Goal: Task Accomplishment & Management: Complete application form

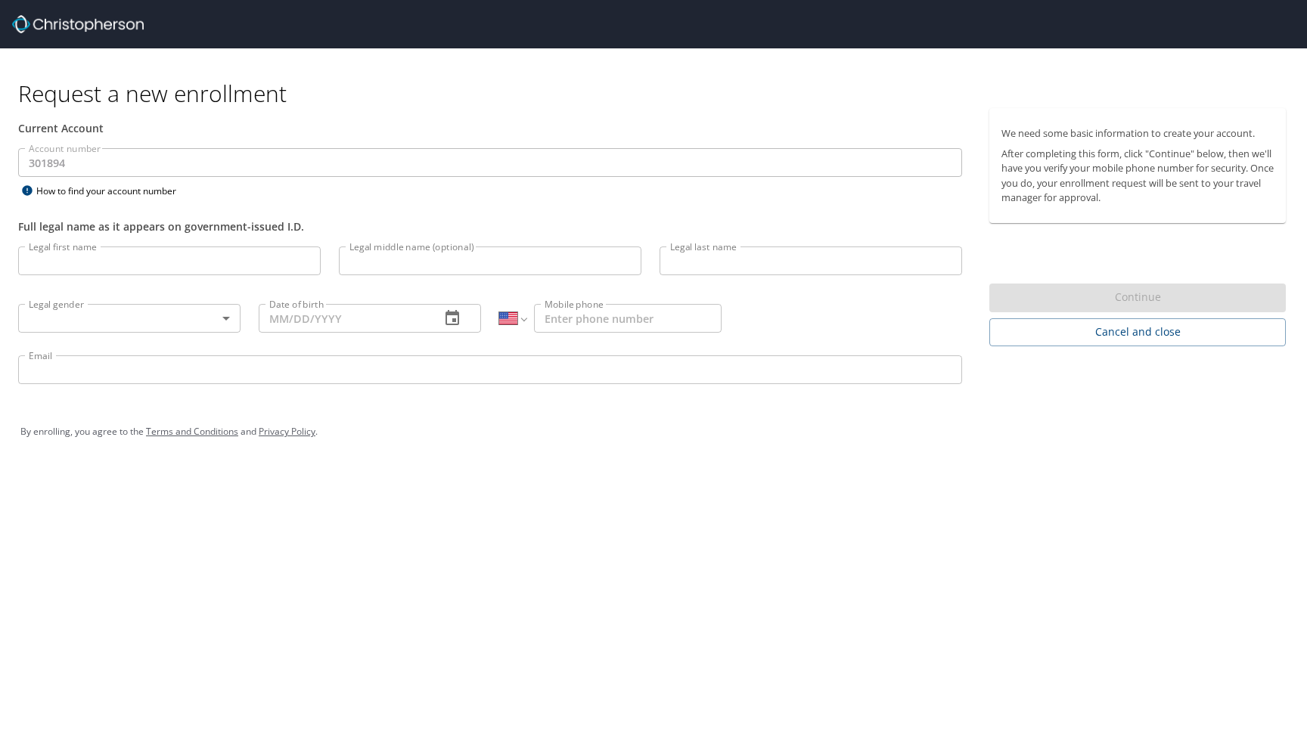
select select "US"
click at [272, 255] on input "Legal first name" at bounding box center [169, 261] width 303 height 29
type input "Lara"
type input "q"
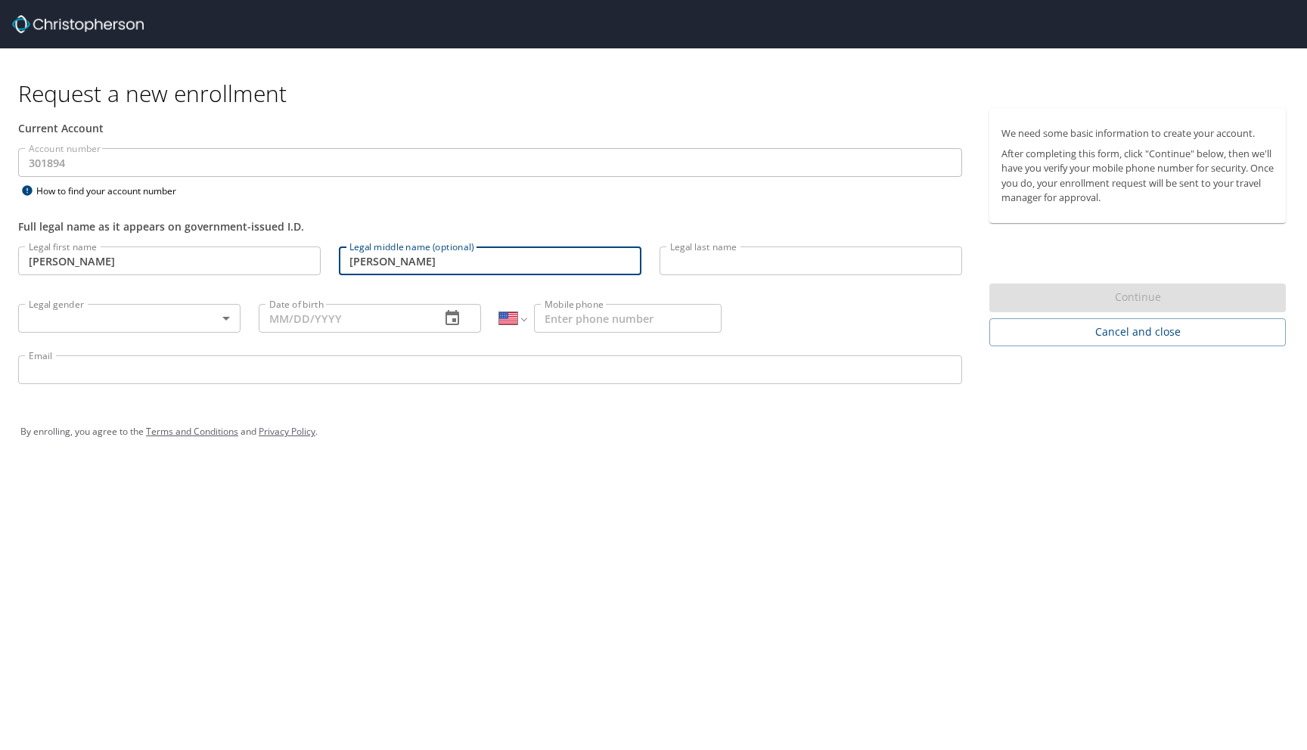
type input "Lynn"
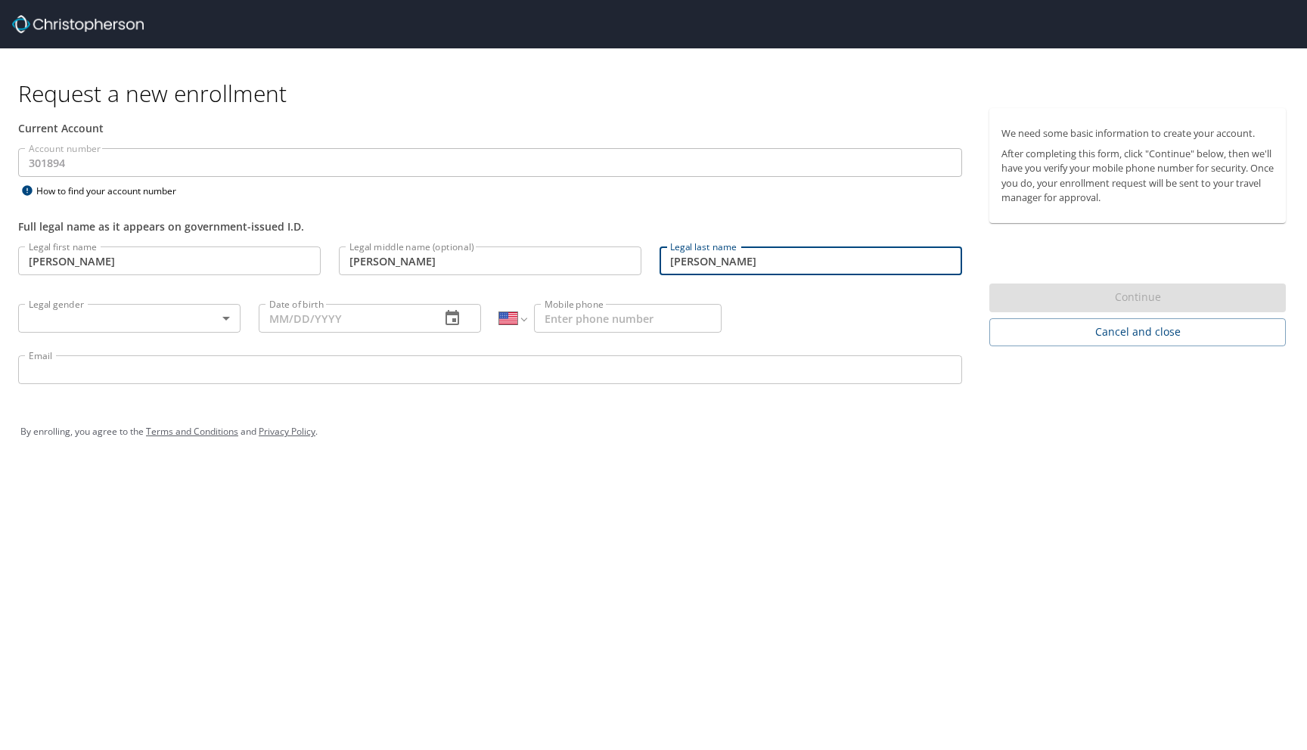
type input "McKee"
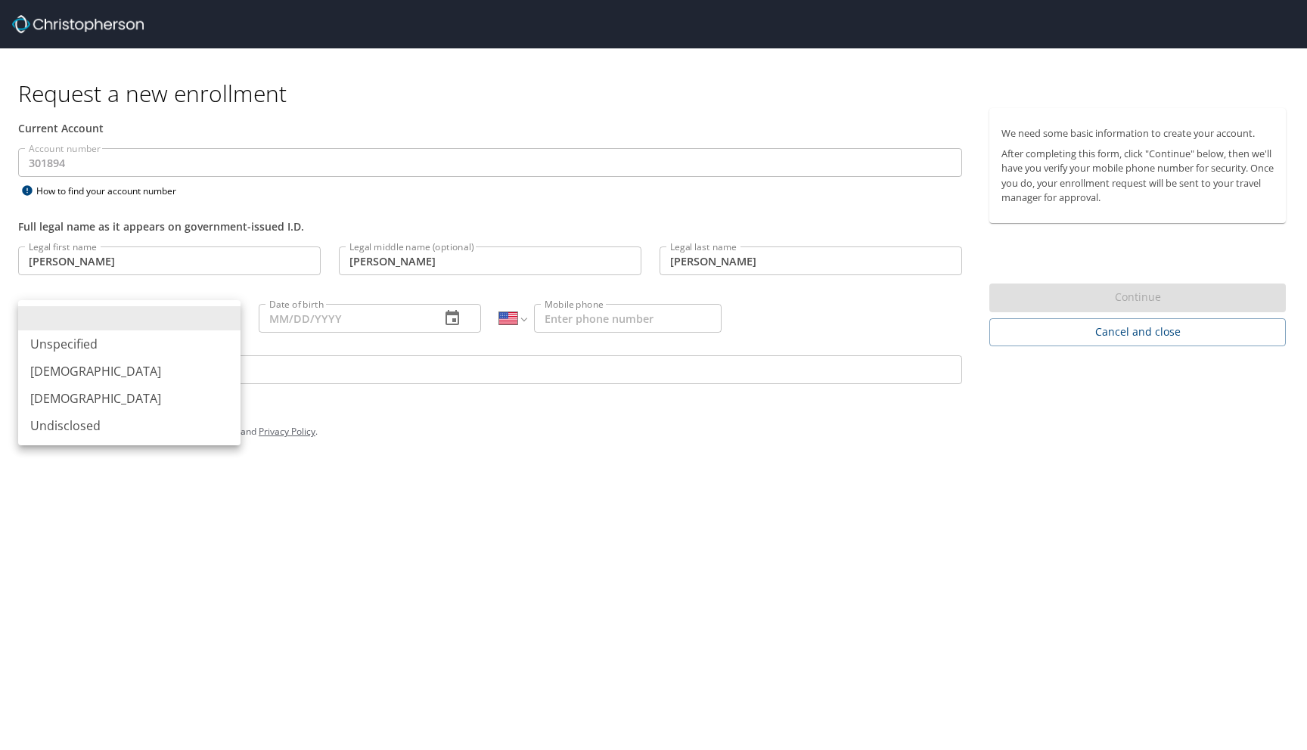
click at [56, 312] on body "Request a new enrollment Current Account Account number 301894 Account number H…" at bounding box center [653, 375] width 1307 height 750
click at [82, 394] on li "Female" at bounding box center [129, 398] width 222 height 27
type input "Female"
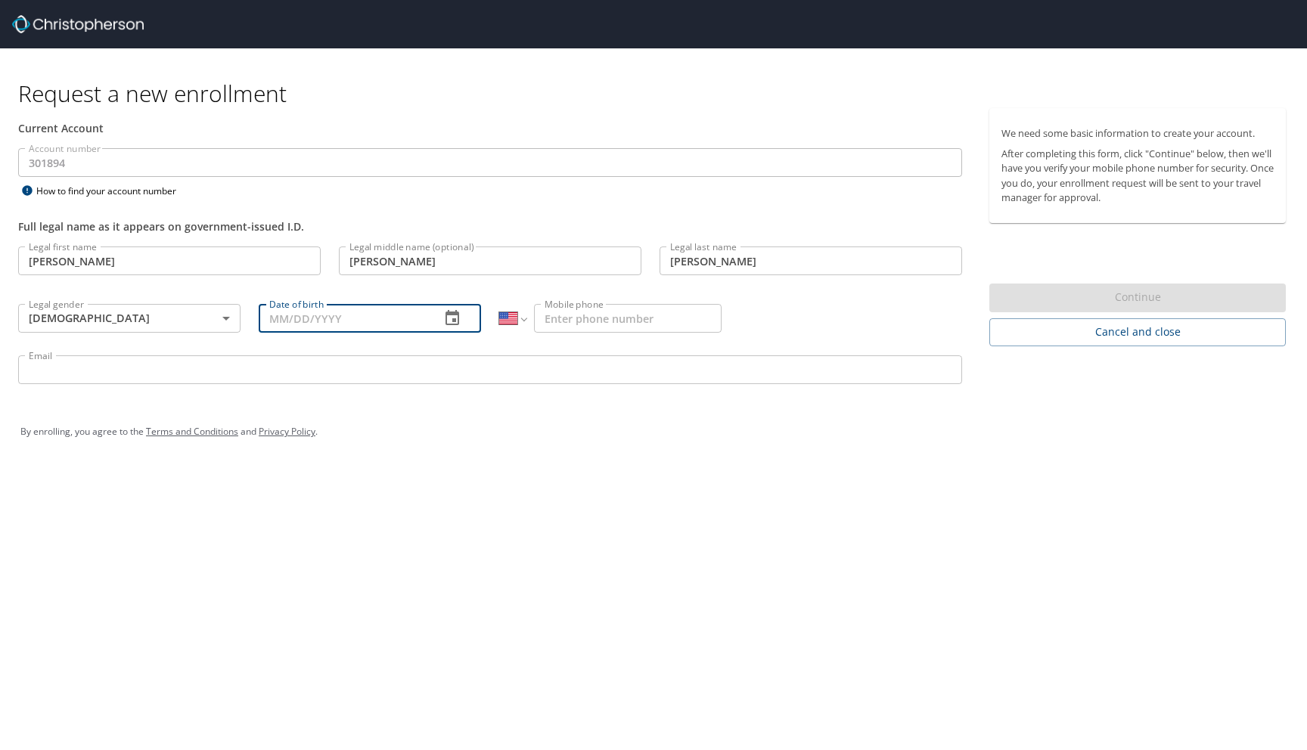
click at [296, 332] on input "Date of birth" at bounding box center [343, 318] width 169 height 29
type input "05/24/2000"
click at [566, 318] on input "Mobile phone" at bounding box center [628, 318] width 188 height 29
type input "(720) 466-0681"
click at [489, 350] on div "Email Email" at bounding box center [490, 371] width 962 height 51
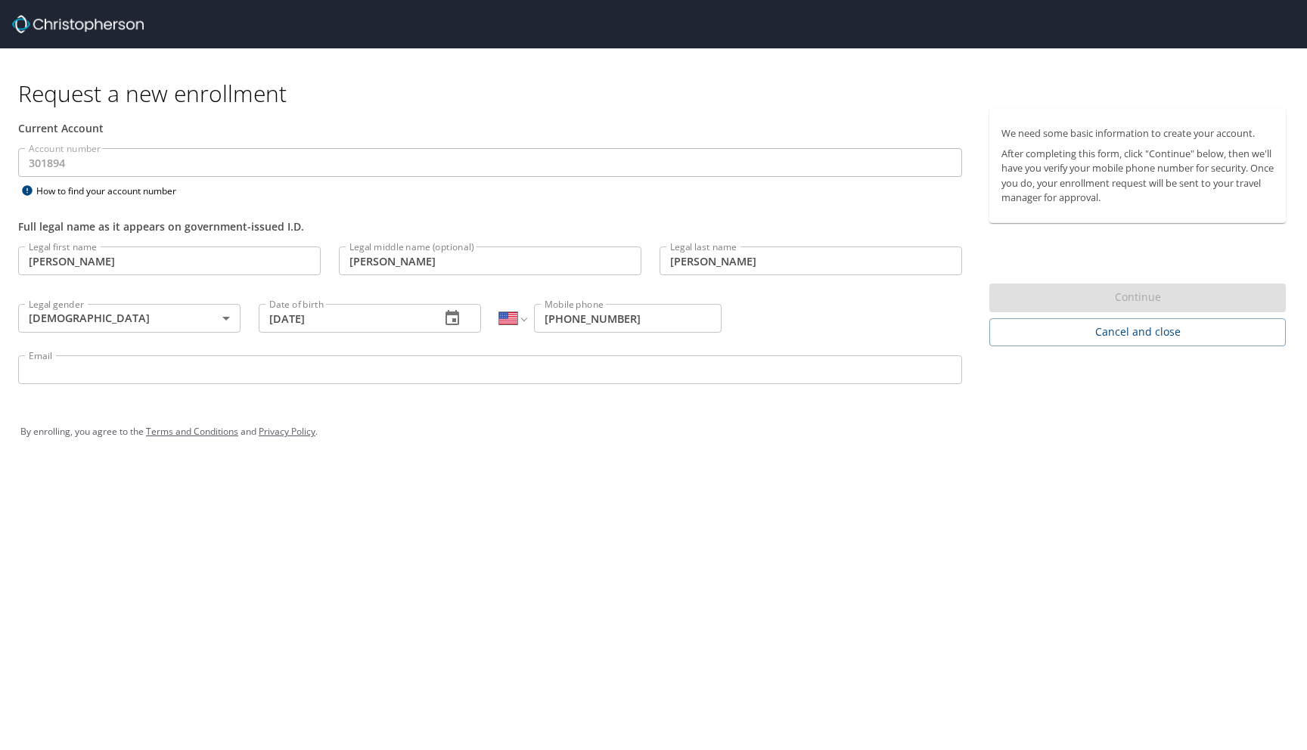
click at [485, 363] on input "Email" at bounding box center [490, 369] width 944 height 29
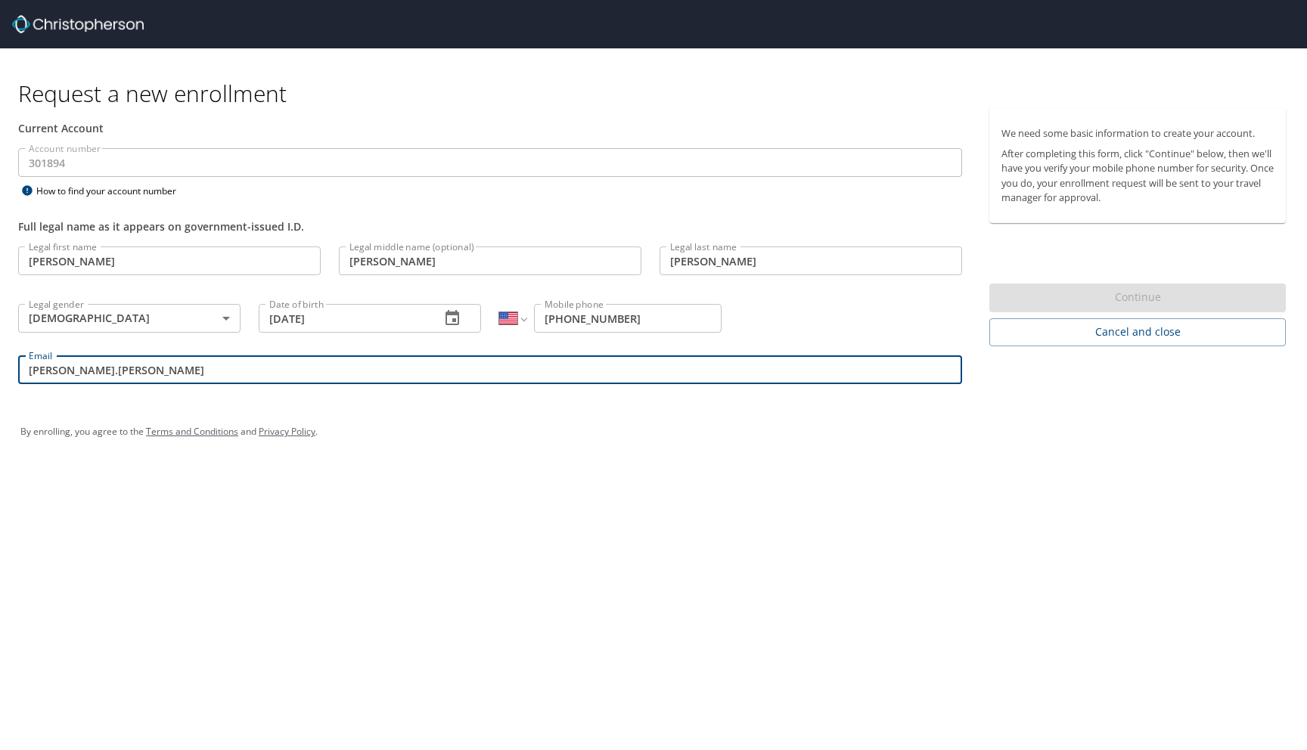
type input "lara.mckee@usskiandsnowboard.org"
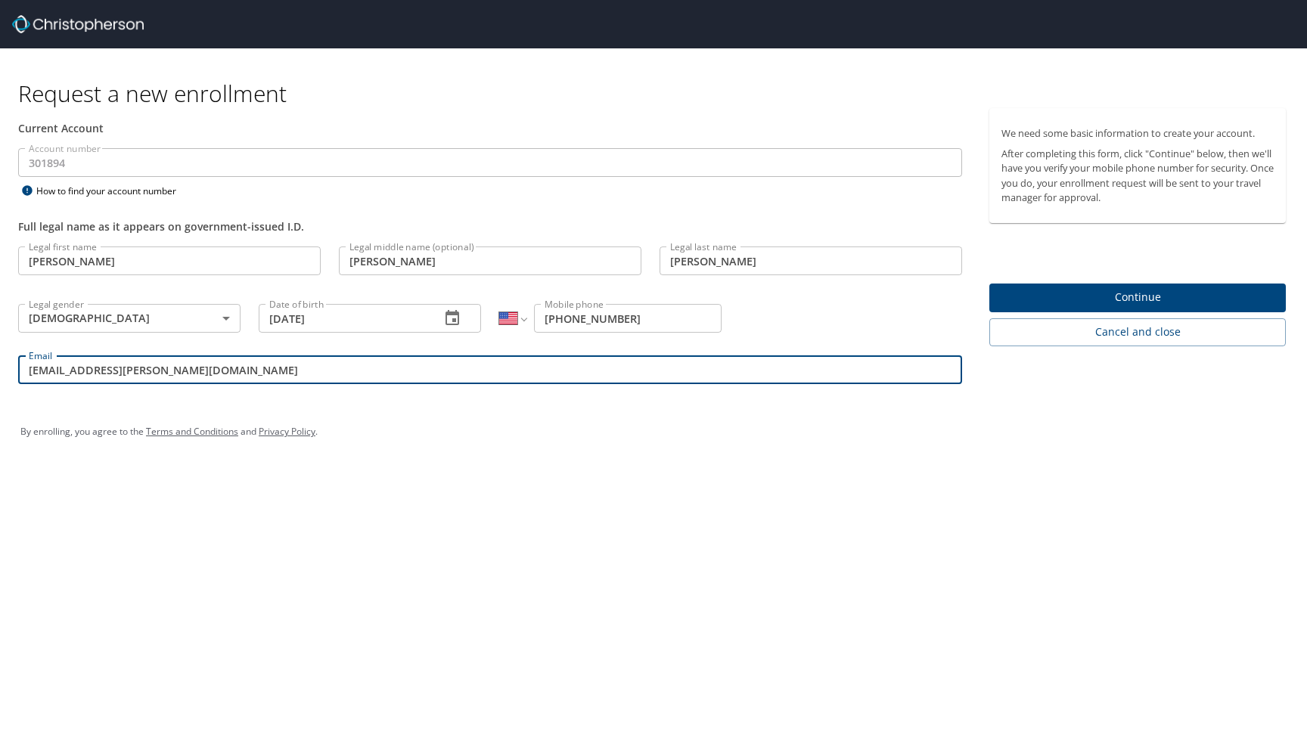
click at [1122, 293] on span "Continue" at bounding box center [1137, 297] width 272 height 19
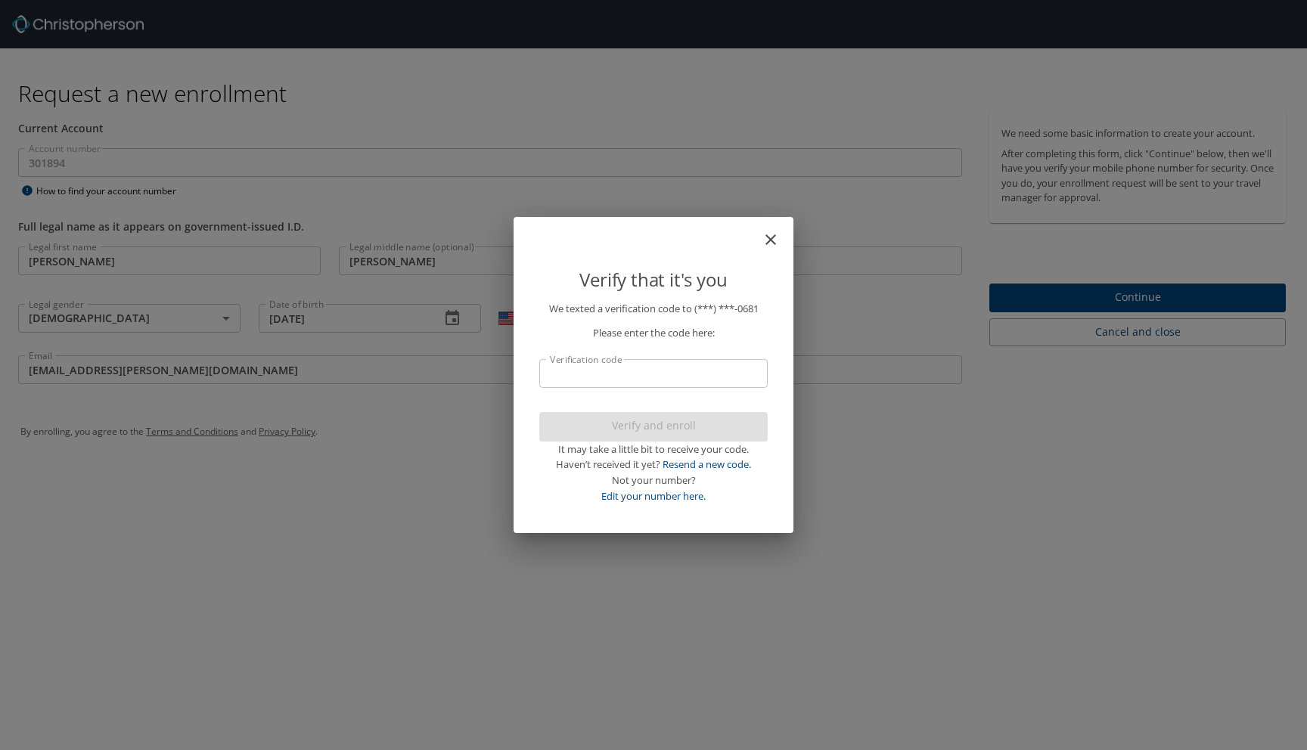
click at [656, 378] on input "Verification code" at bounding box center [653, 373] width 228 height 29
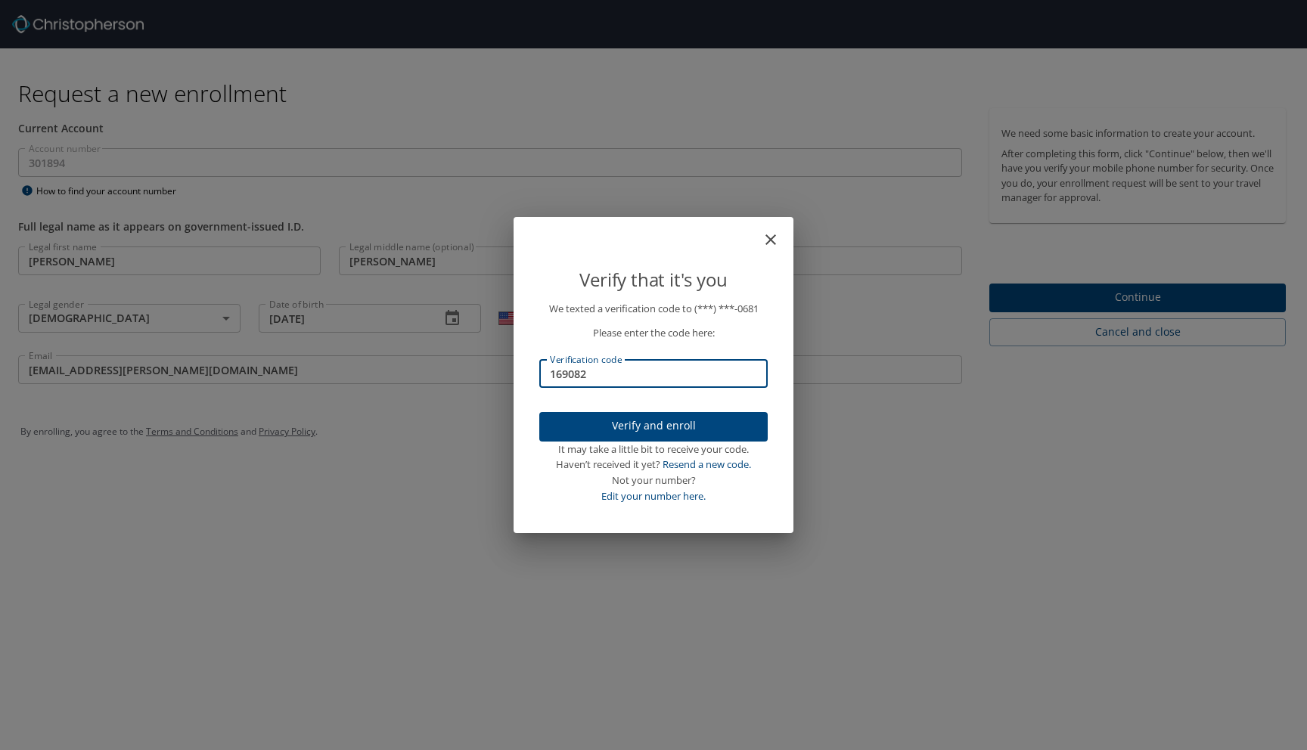
type input "169082"
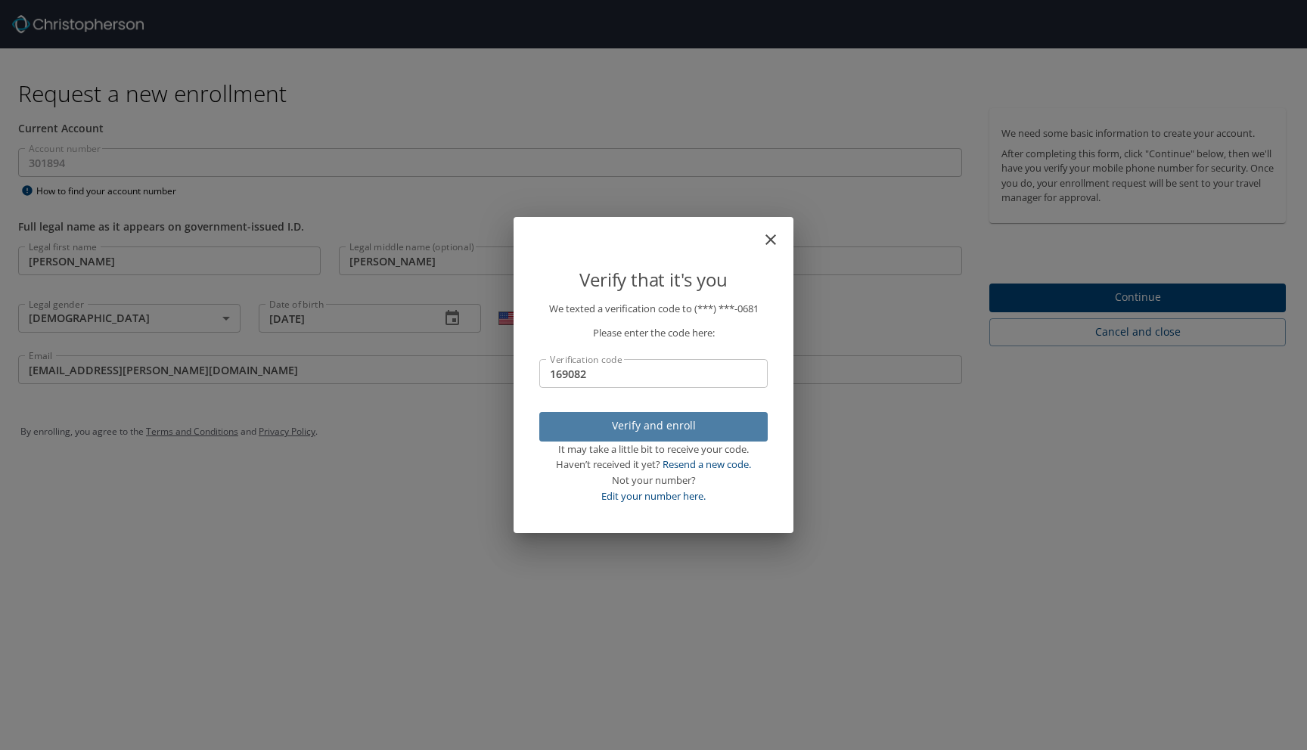
click at [683, 427] on span "Verify and enroll" at bounding box center [653, 426] width 204 height 19
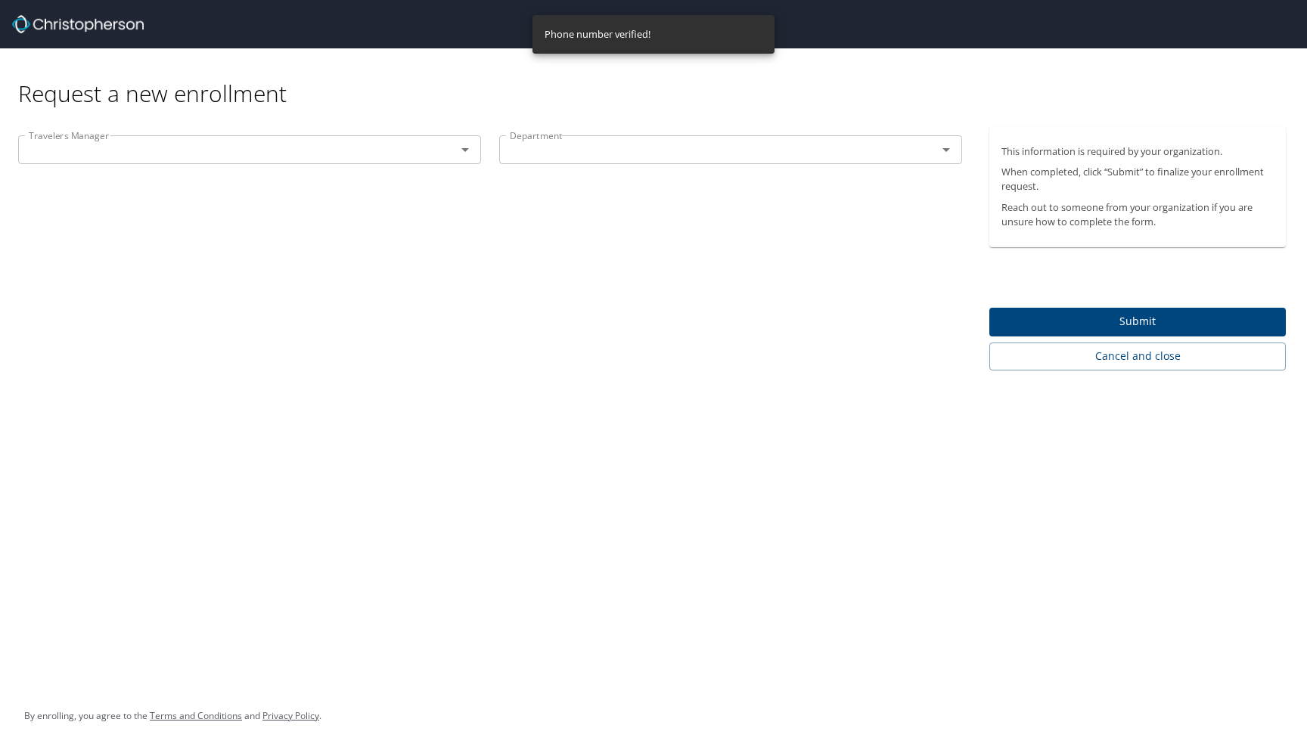
click at [412, 140] on input "text" at bounding box center [227, 150] width 409 height 20
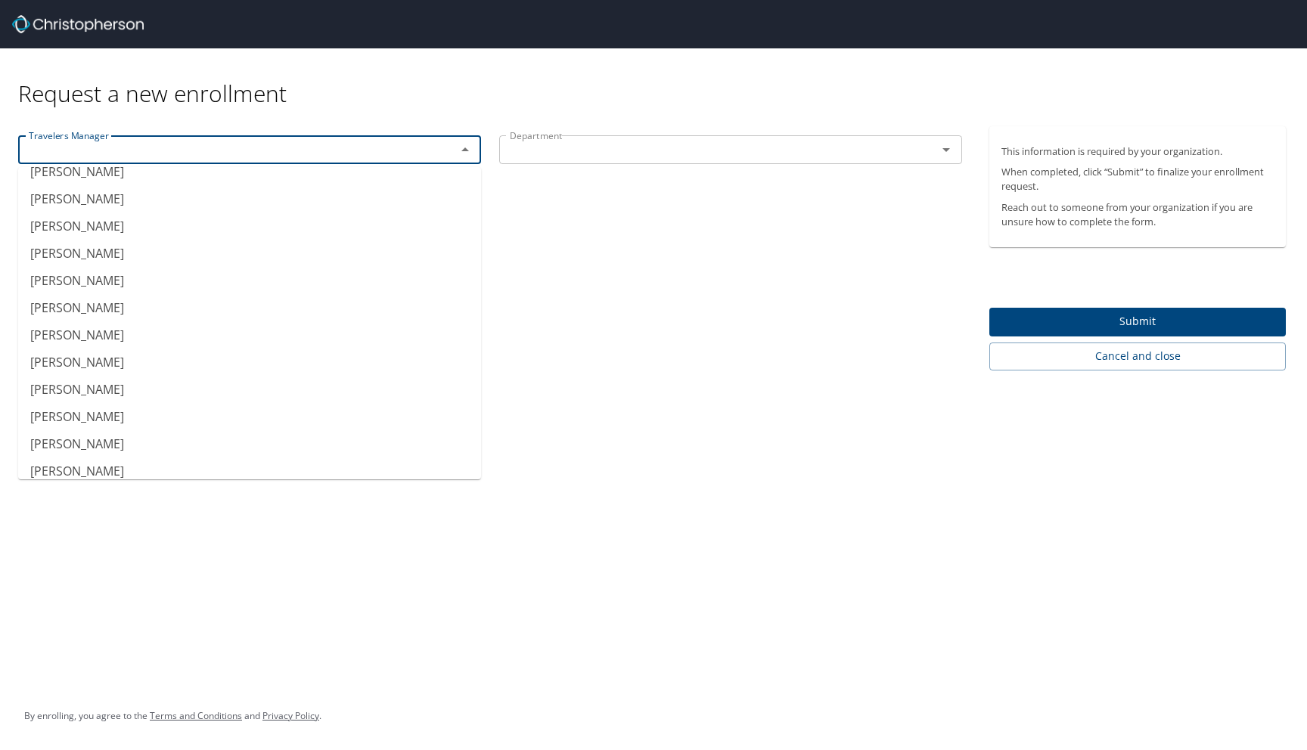
scroll to position [118, 0]
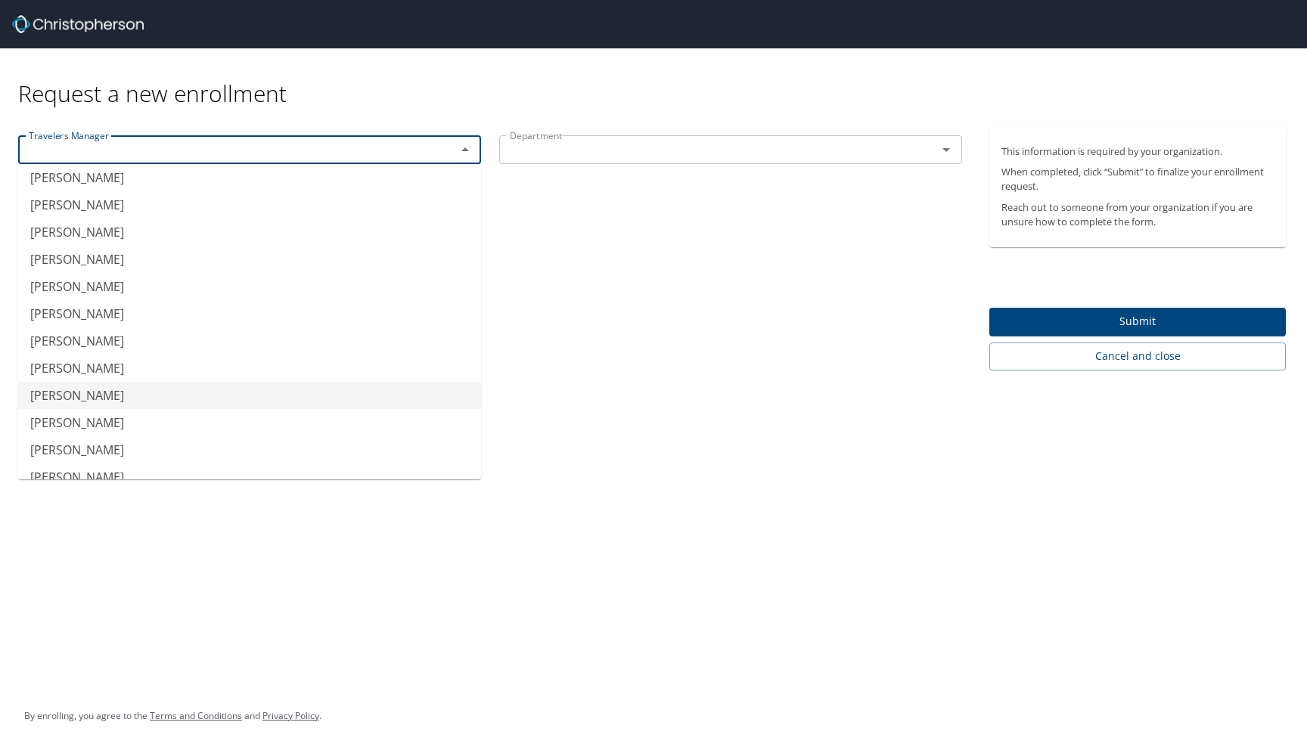
click at [151, 394] on li "Guy Slattery" at bounding box center [249, 395] width 463 height 27
type input "Guy Slattery"
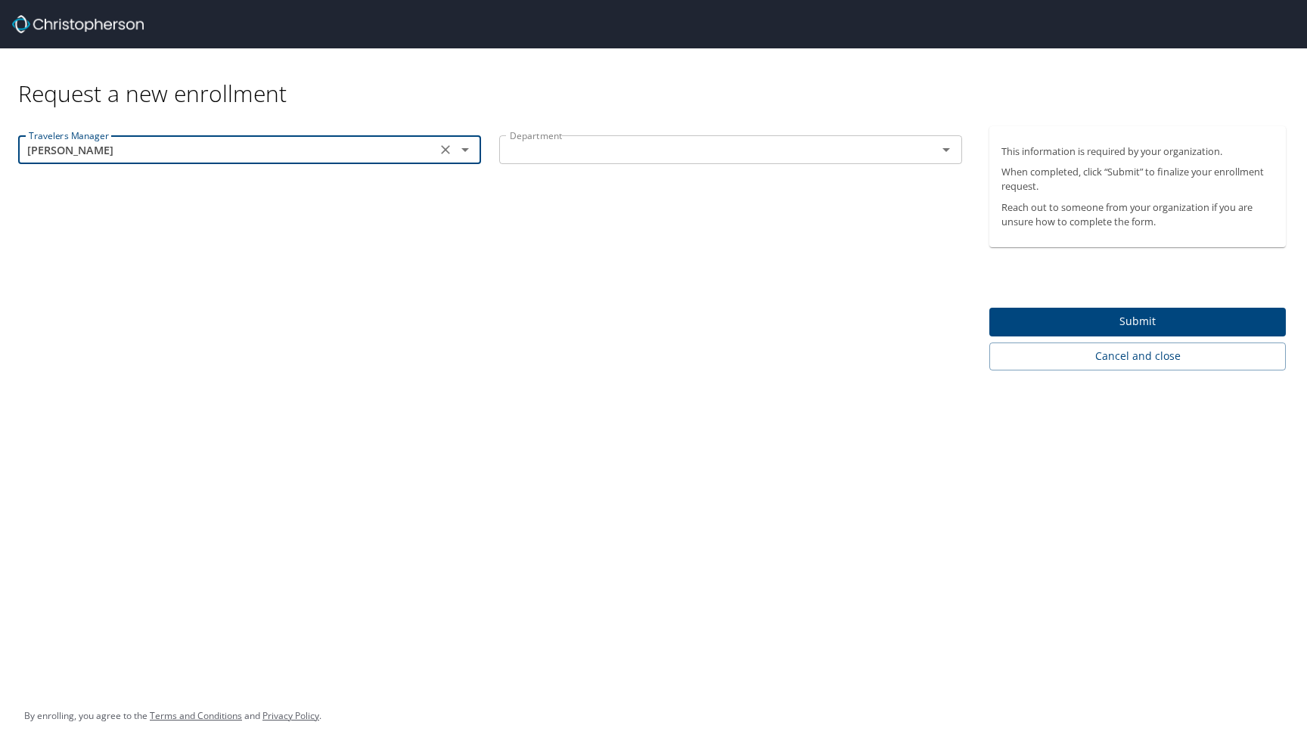
click at [579, 157] on input "text" at bounding box center [708, 150] width 409 height 20
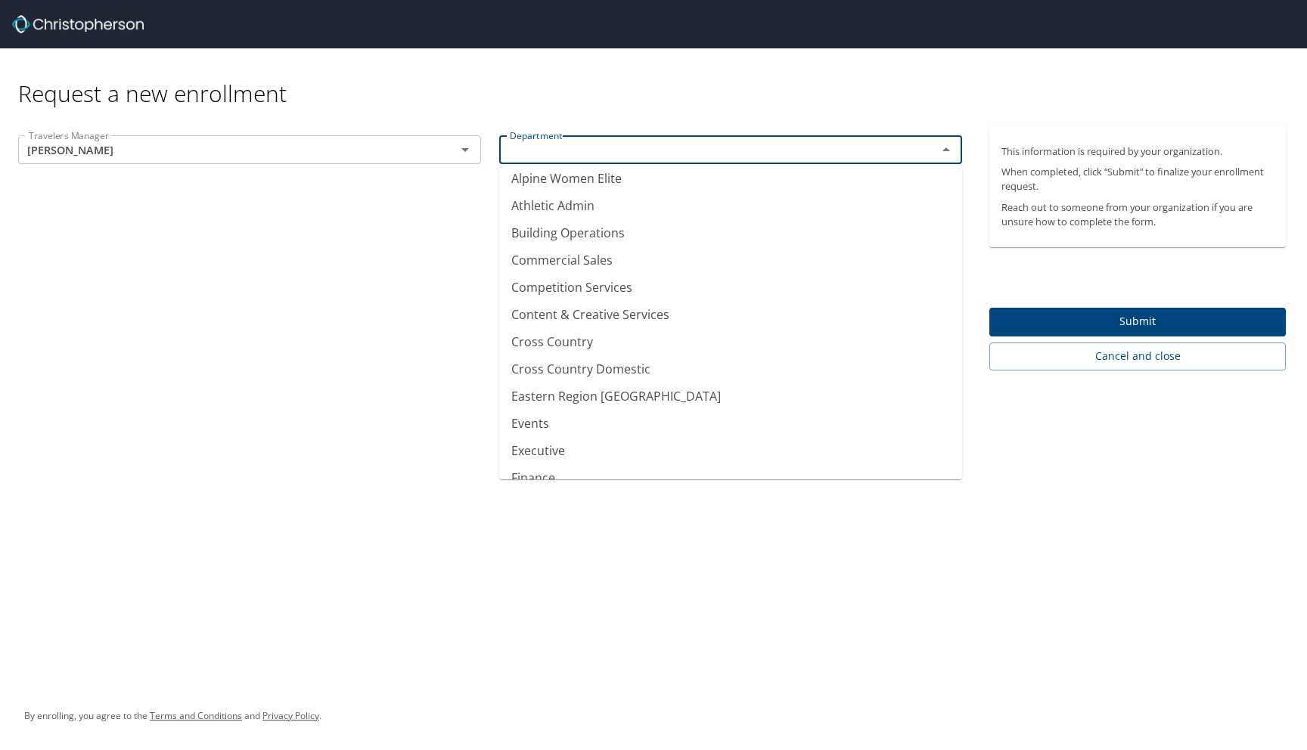
scroll to position [274, 0]
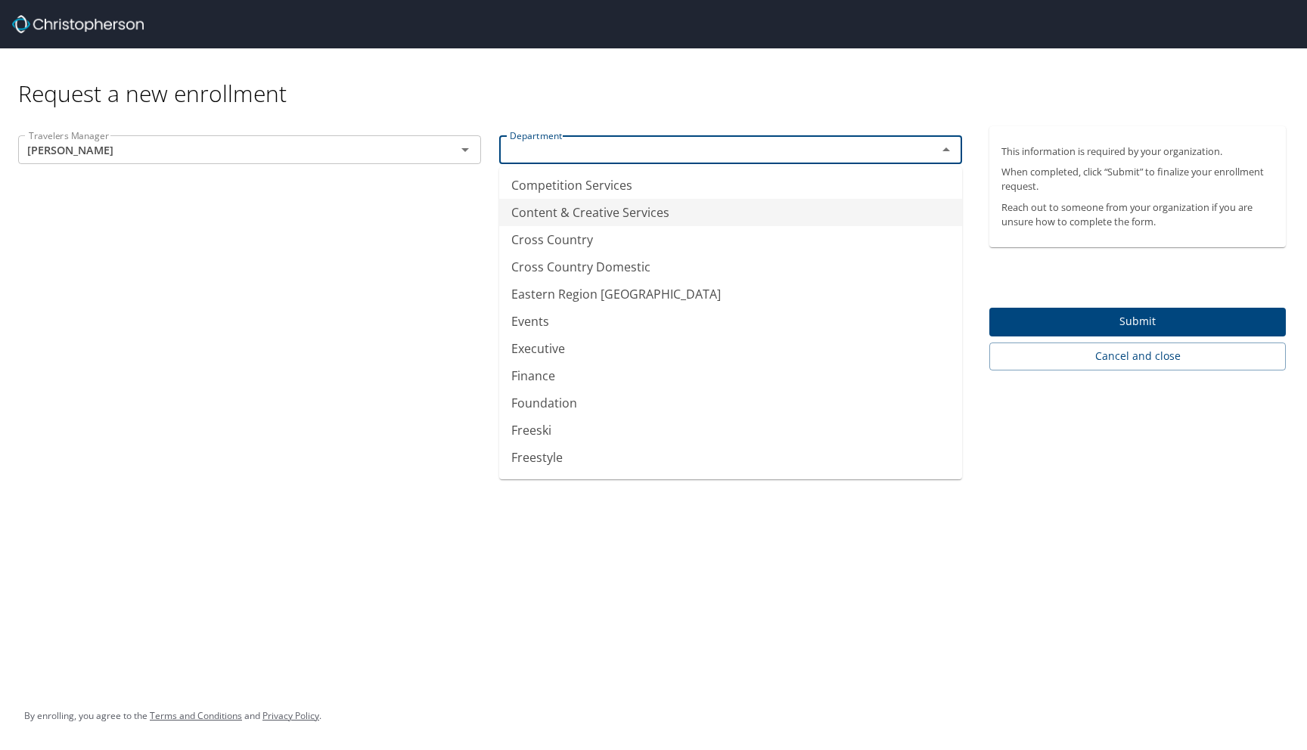
click at [617, 209] on li "Content & Creative Services" at bounding box center [730, 212] width 463 height 27
type input "Content & Creative Services"
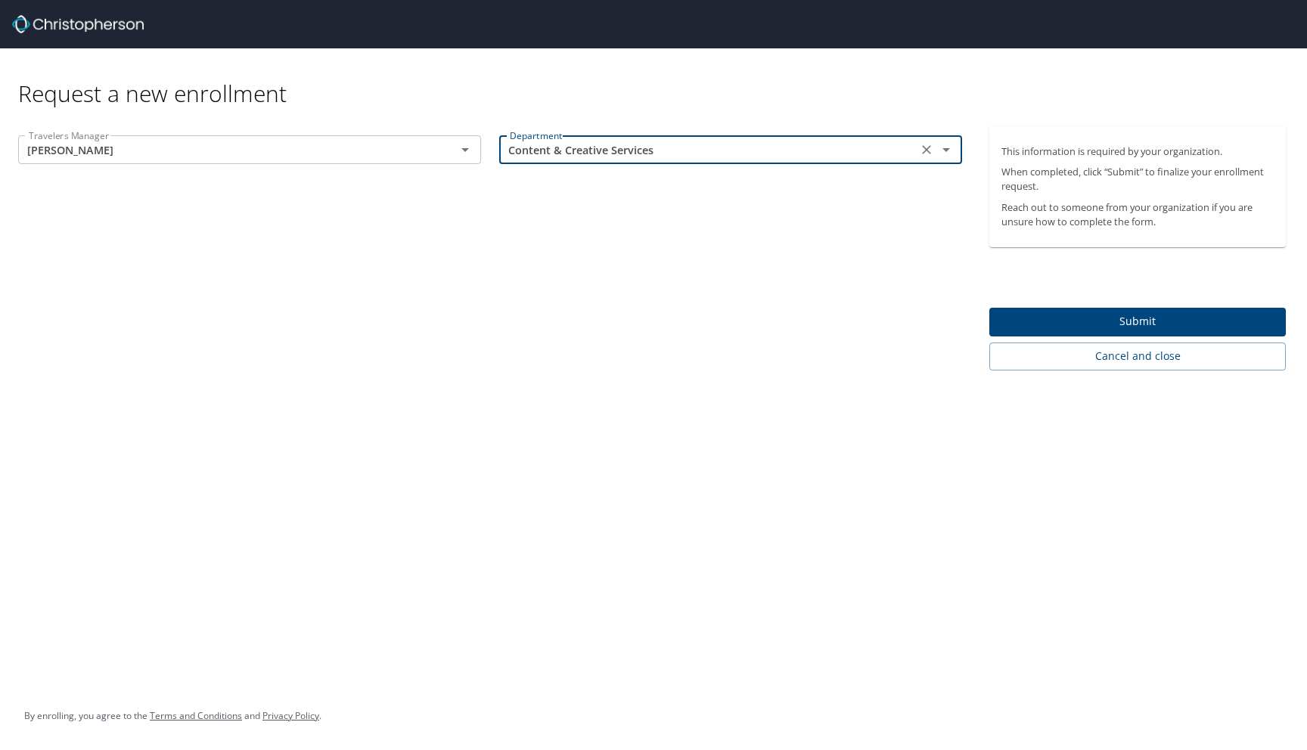
click at [1187, 324] on span "Submit" at bounding box center [1137, 321] width 272 height 19
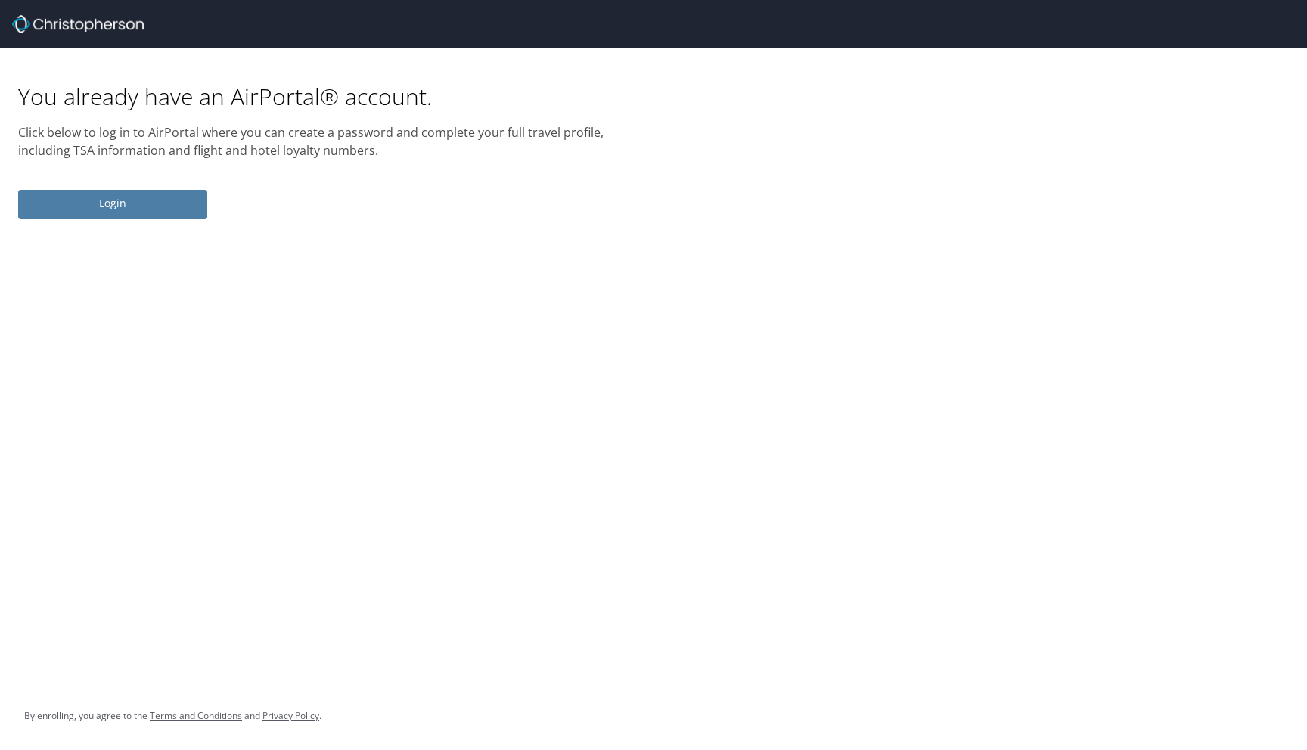
click at [182, 207] on span "Login" at bounding box center [112, 203] width 165 height 19
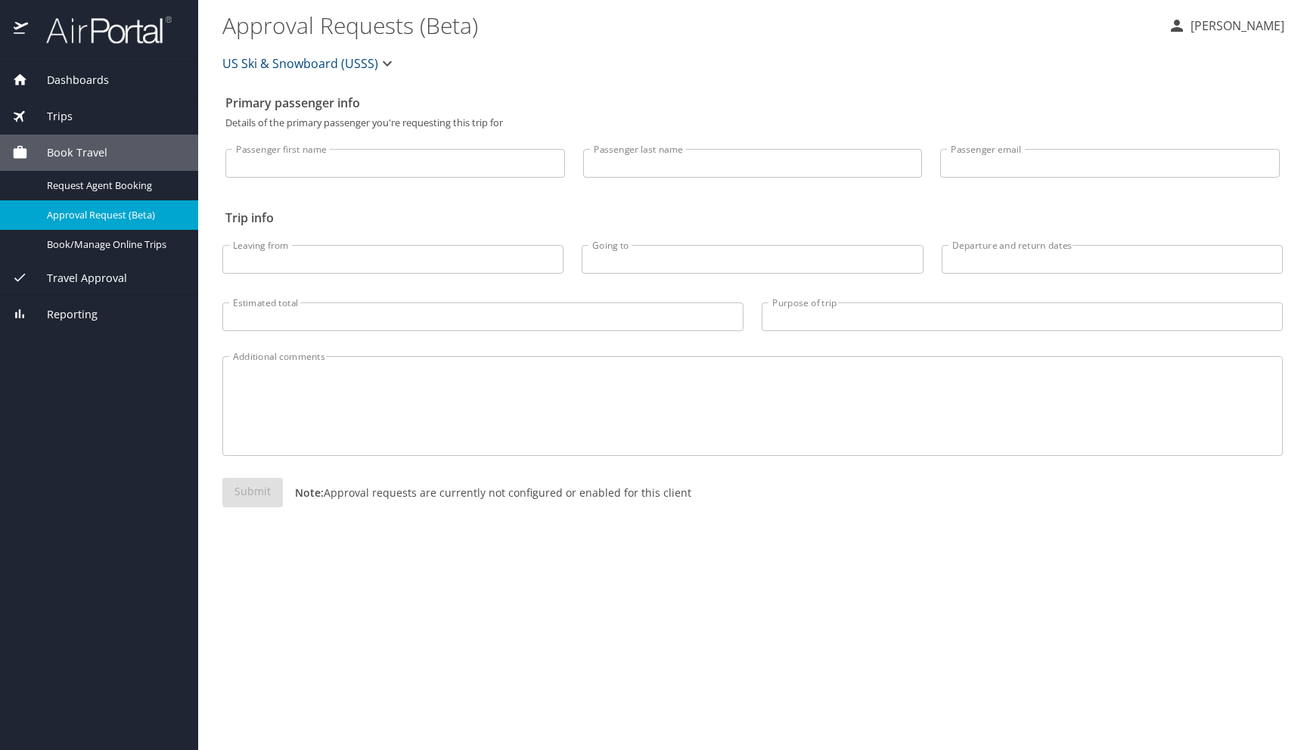
click at [63, 113] on span "Trips" at bounding box center [50, 116] width 45 height 17
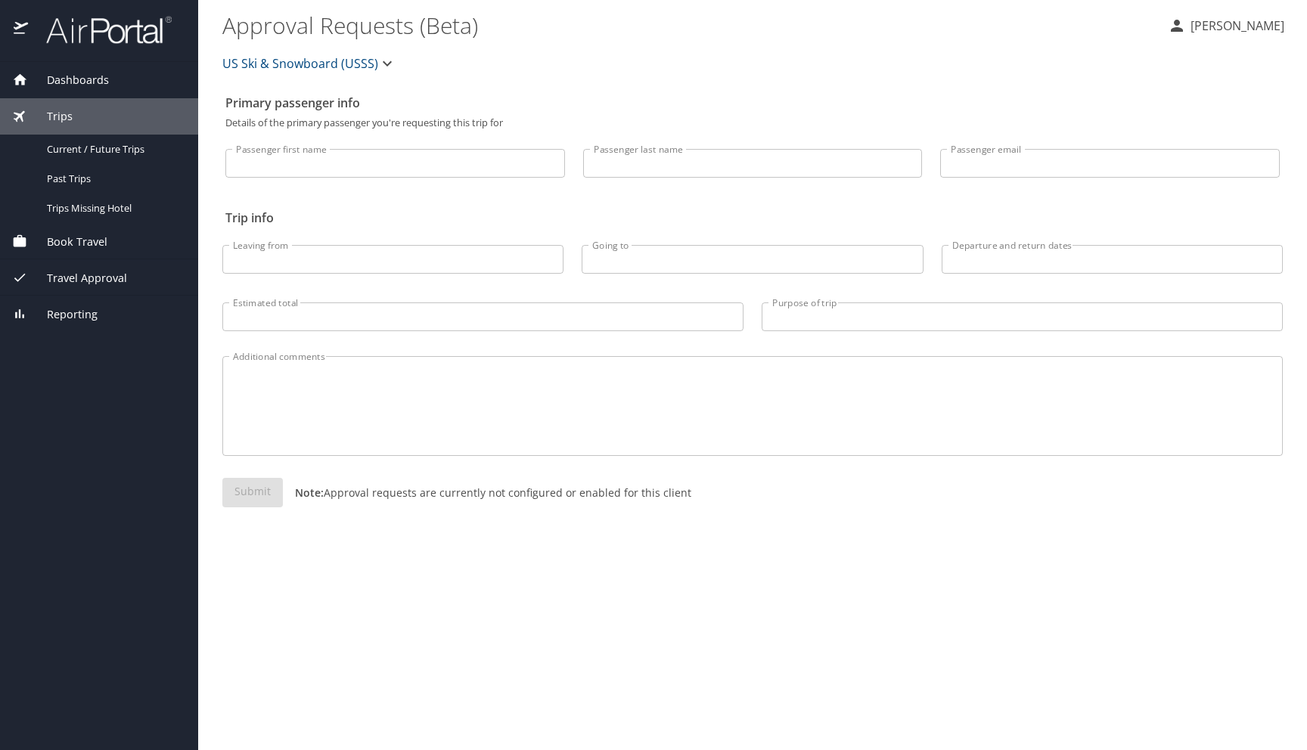
click at [92, 99] on div "Trips" at bounding box center [99, 116] width 198 height 36
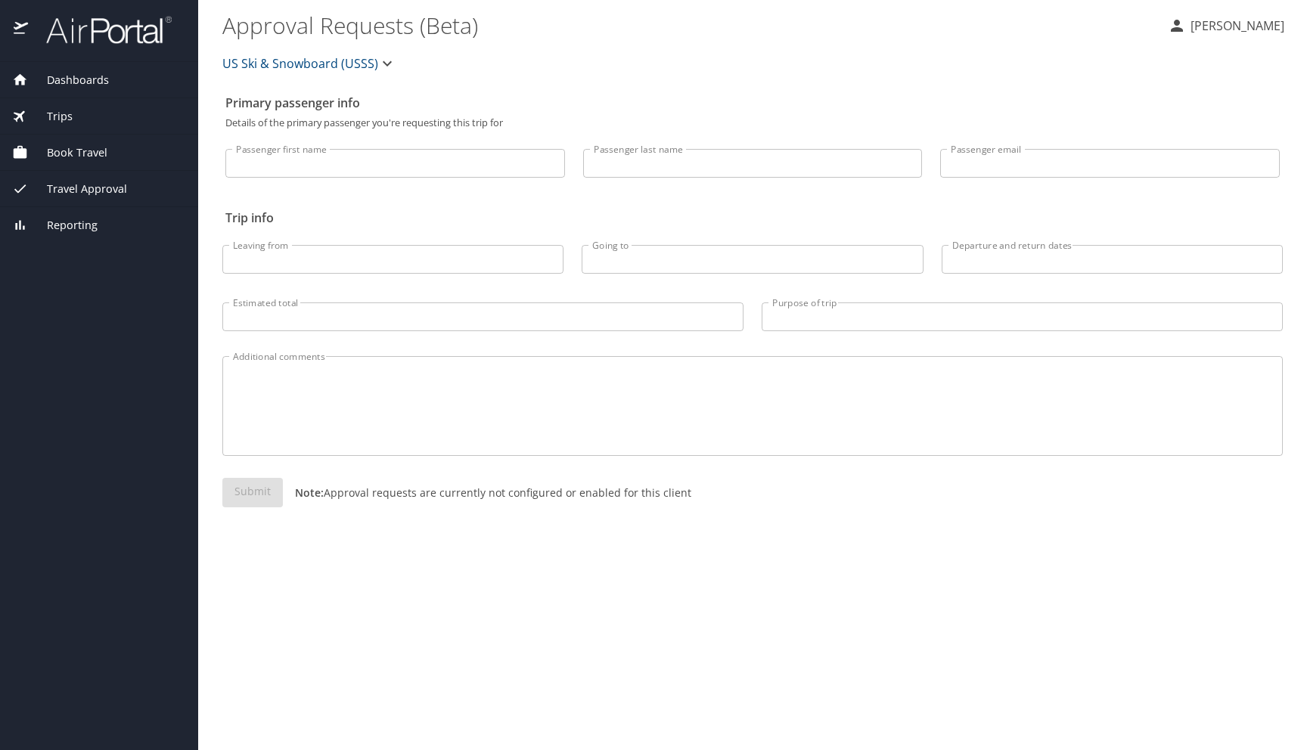
click at [85, 75] on span "Dashboards" at bounding box center [68, 80] width 81 height 17
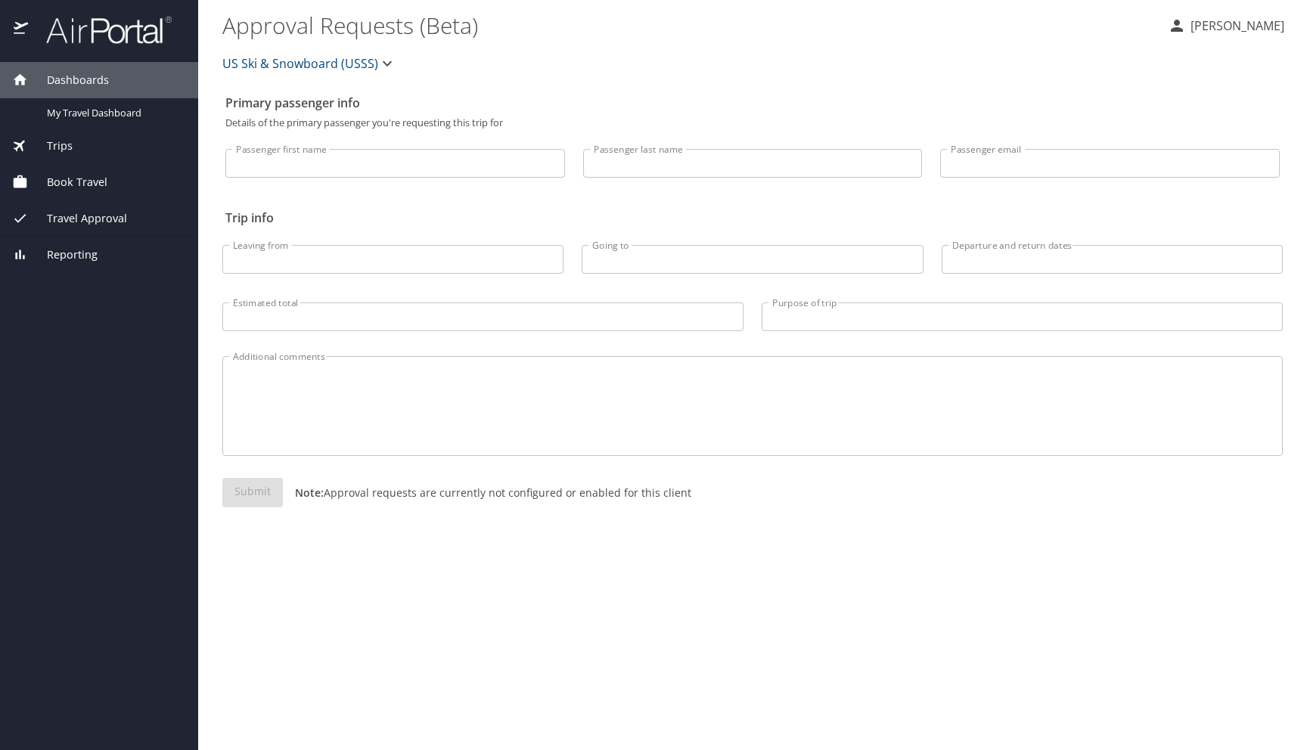
click at [85, 75] on span "Dashboards" at bounding box center [68, 80] width 81 height 17
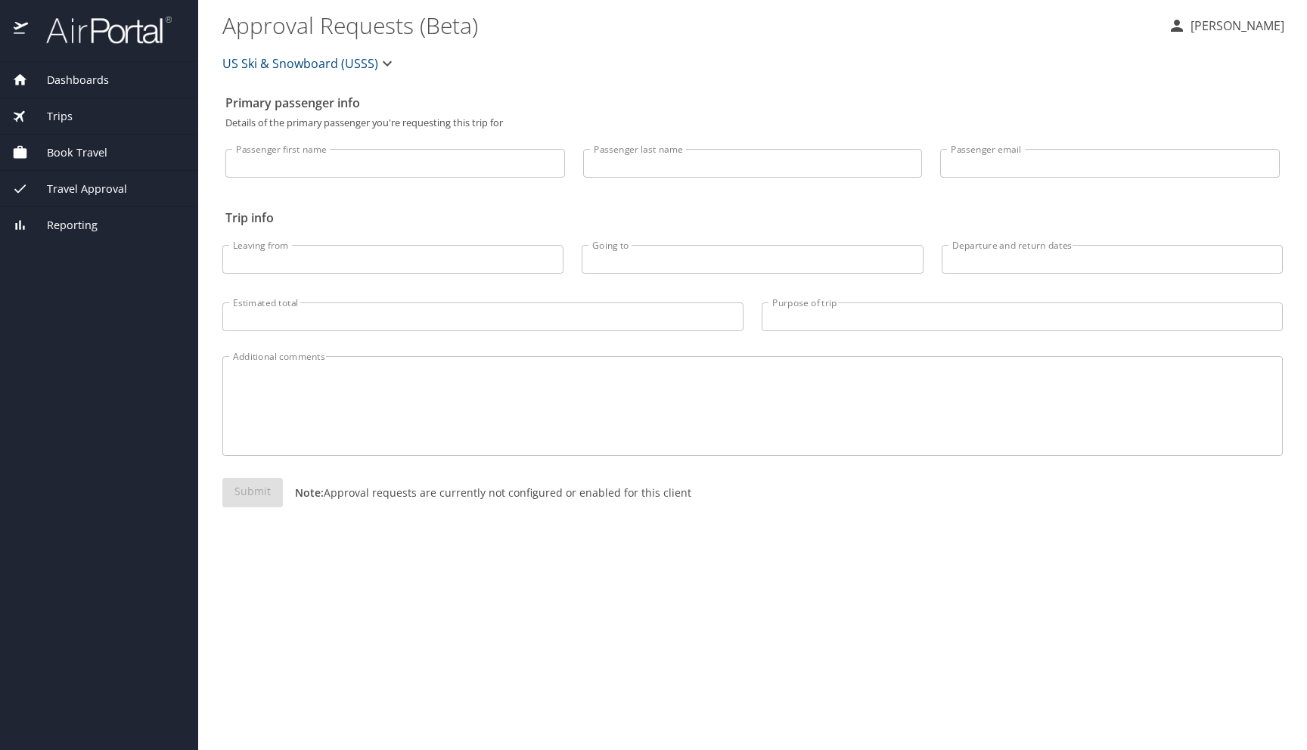
click at [85, 75] on span "Dashboards" at bounding box center [68, 80] width 81 height 17
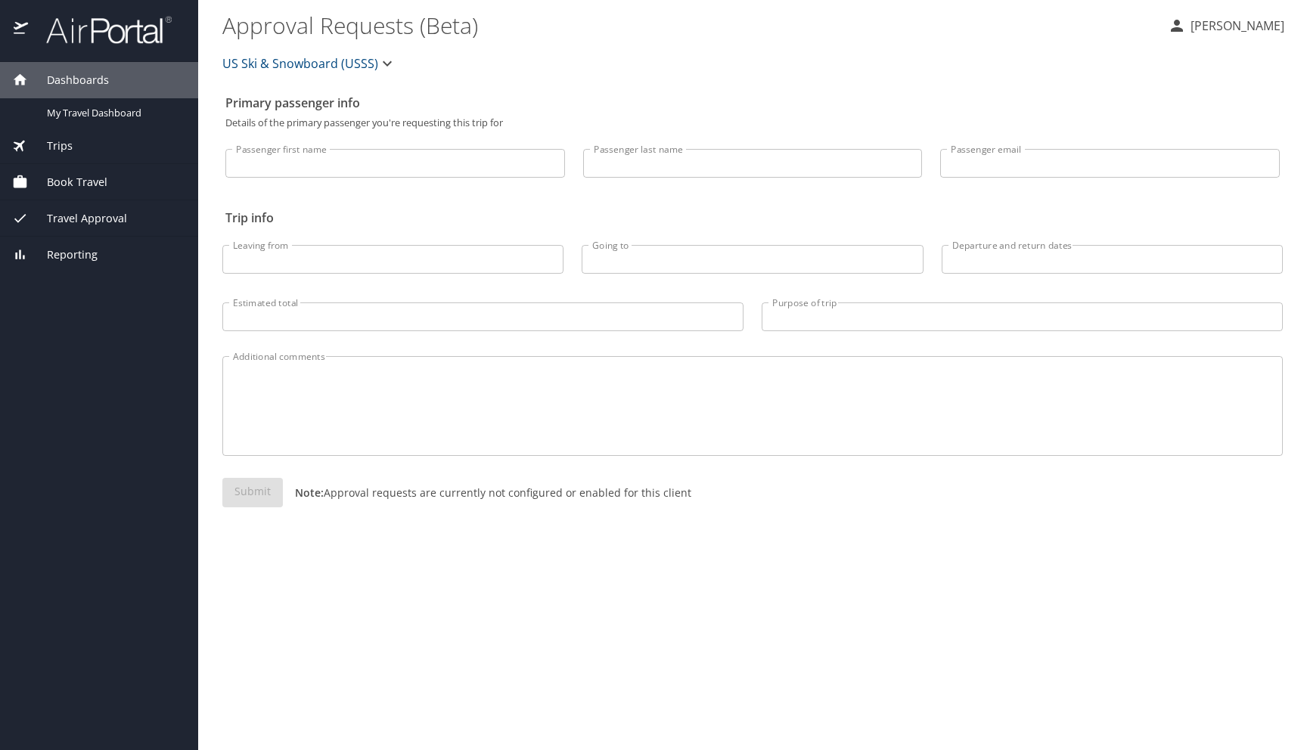
click at [74, 141] on div "Trips" at bounding box center [99, 146] width 174 height 17
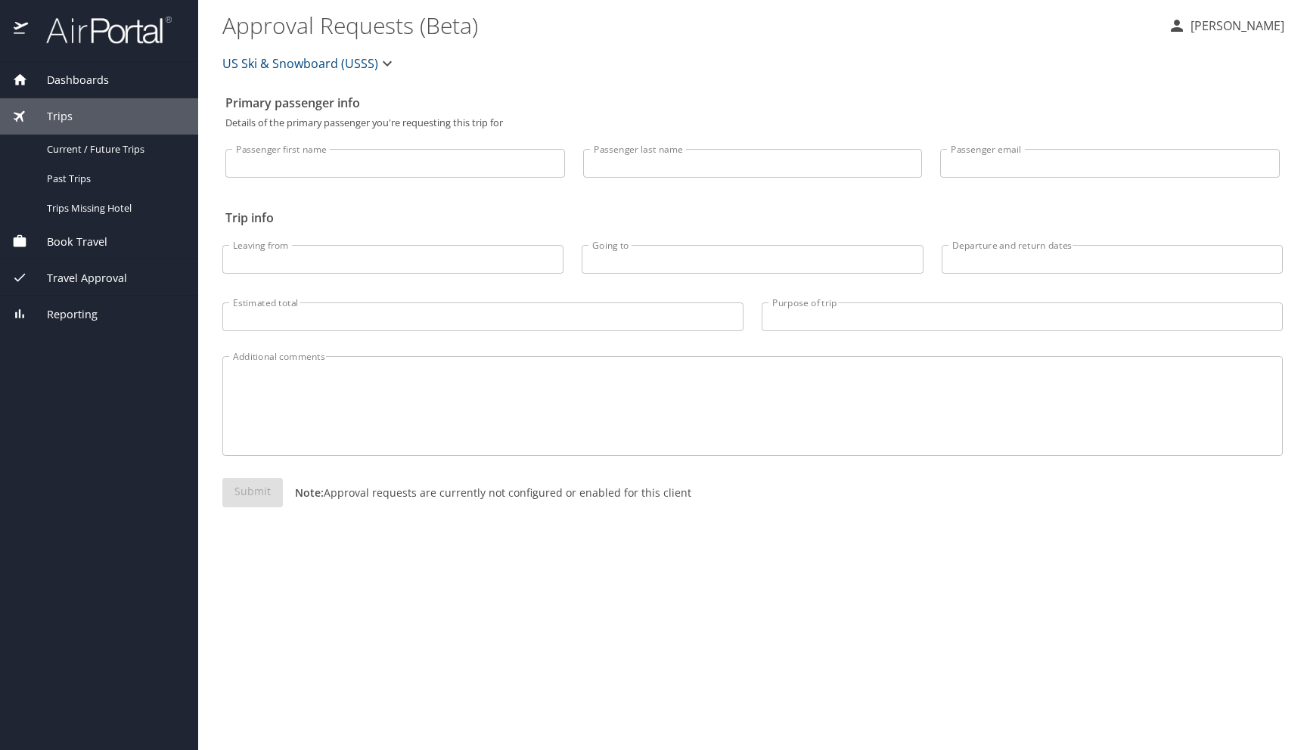
click at [321, 62] on span "US Ski & Snowboard (USSS)" at bounding box center [300, 63] width 156 height 21
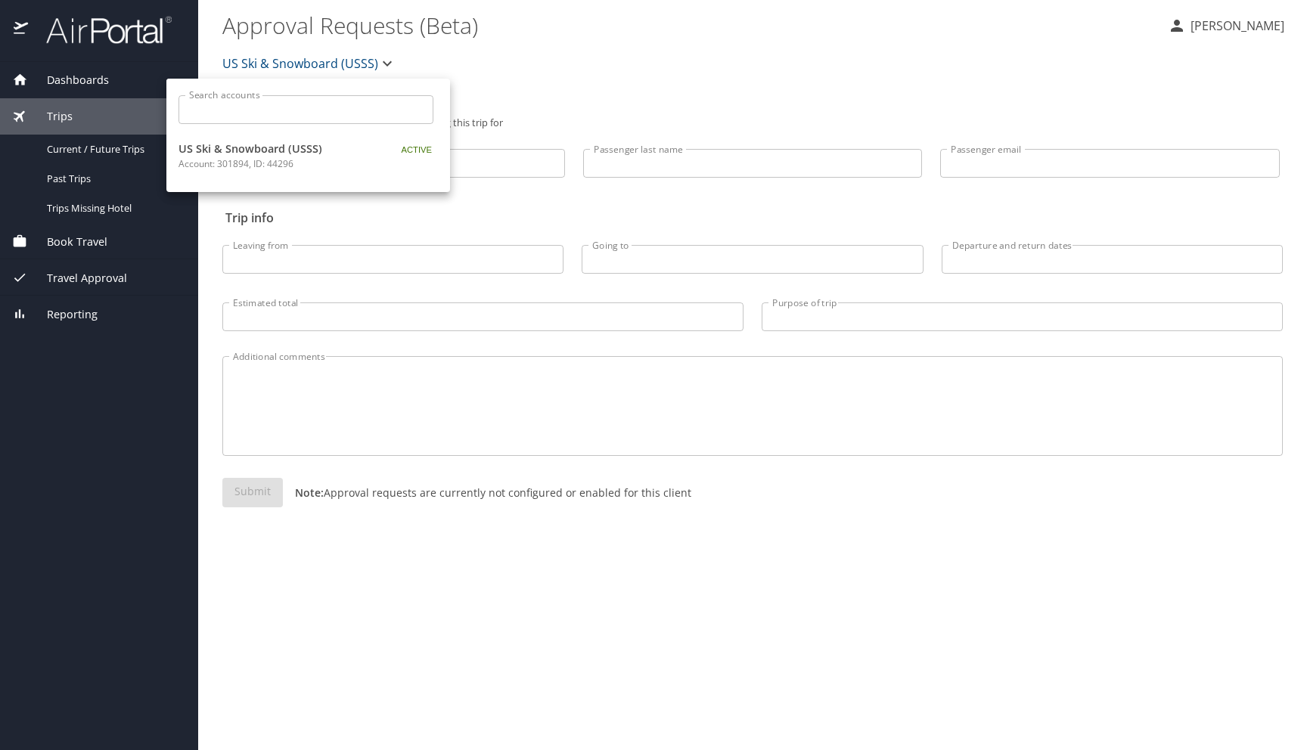
click at [321, 62] on div at bounding box center [653, 375] width 1307 height 750
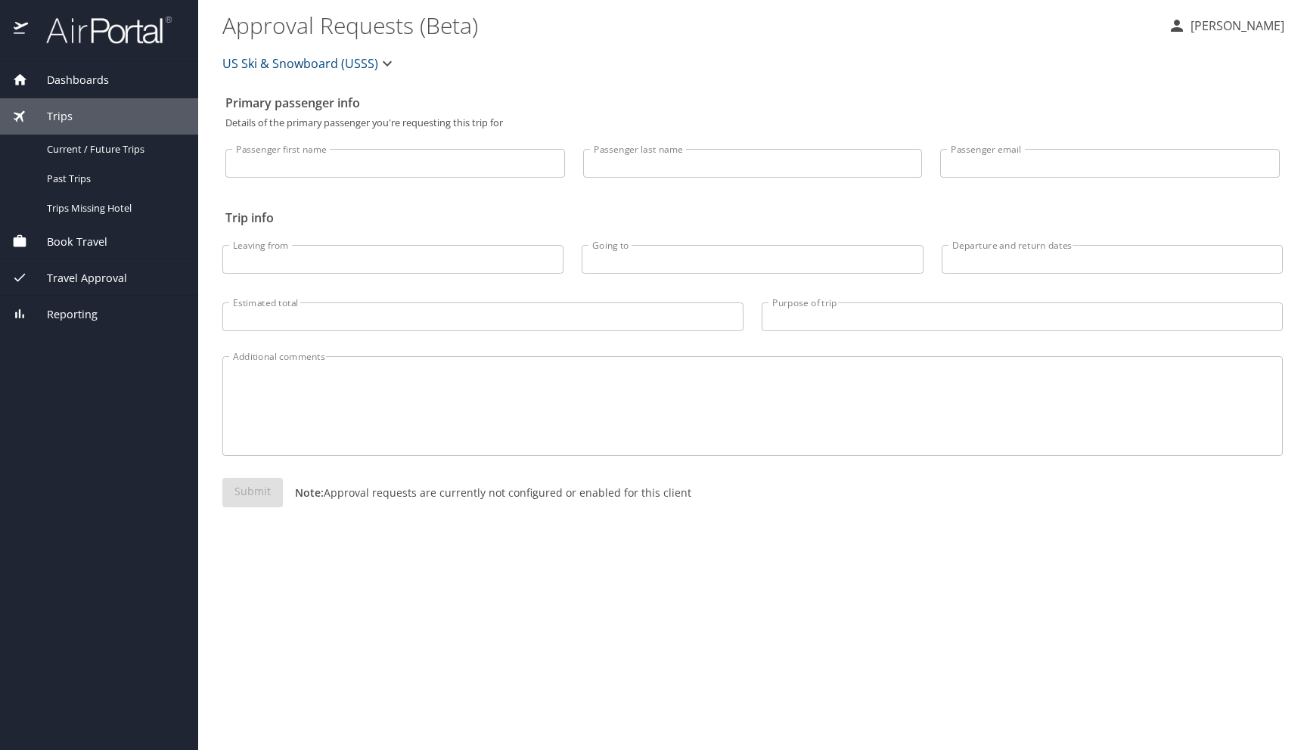
click at [95, 242] on span "Book Travel" at bounding box center [67, 242] width 79 height 17
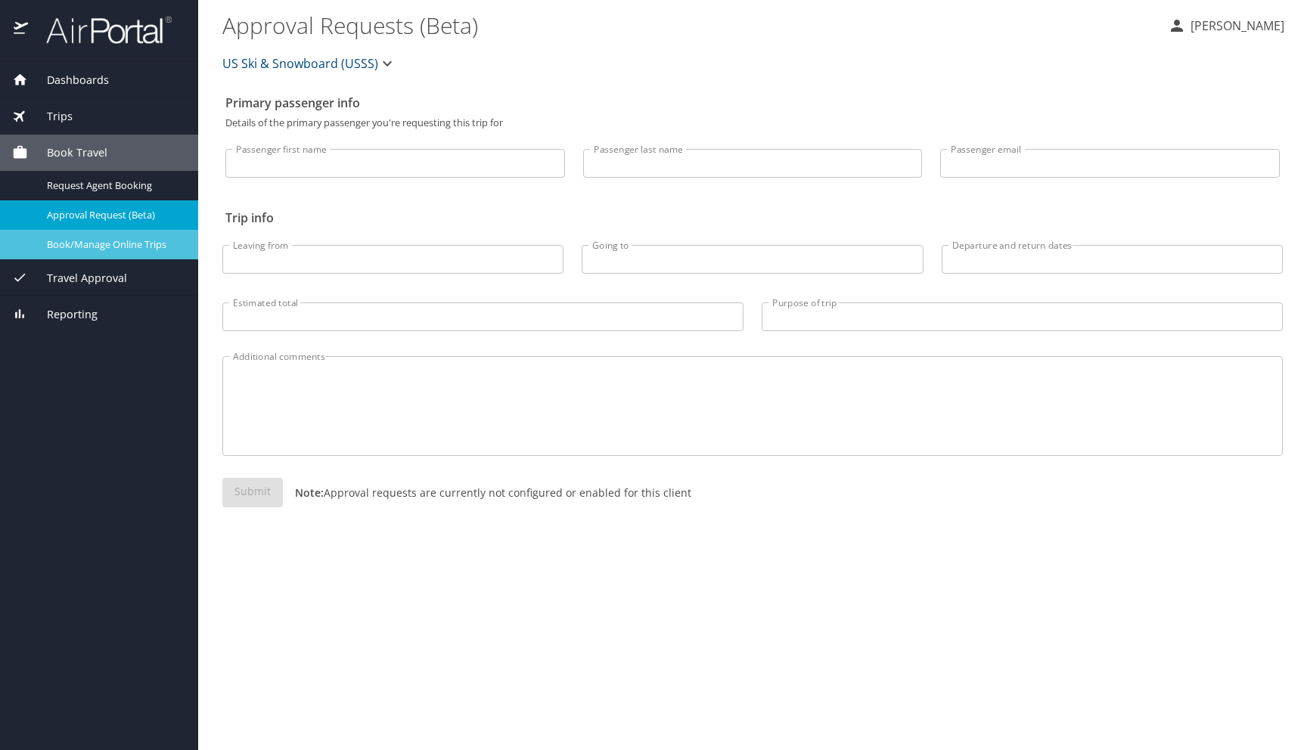
click at [157, 244] on span "Book/Manage Online Trips" at bounding box center [113, 244] width 133 height 14
